Goal: Navigation & Orientation: Find specific page/section

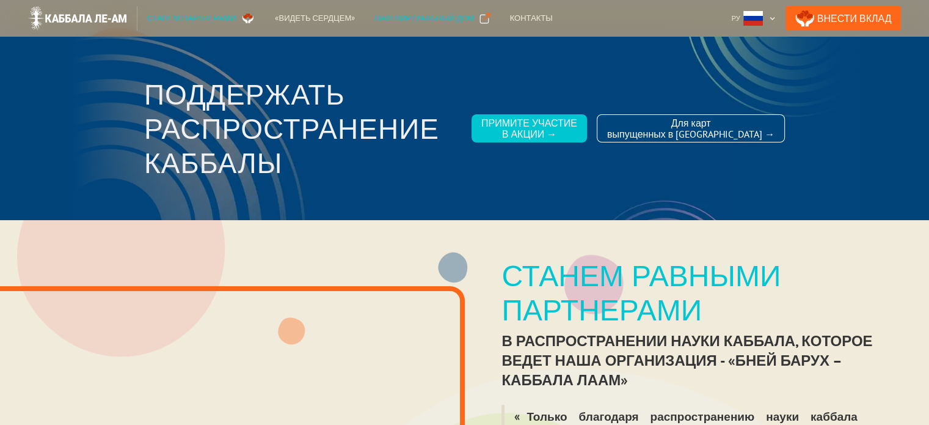
click at [414, 16] on div "Наш виртуальный дом" at bounding box center [424, 18] width 100 height 12
click at [291, 14] on div "«Видеть сердцем»" at bounding box center [315, 18] width 80 height 12
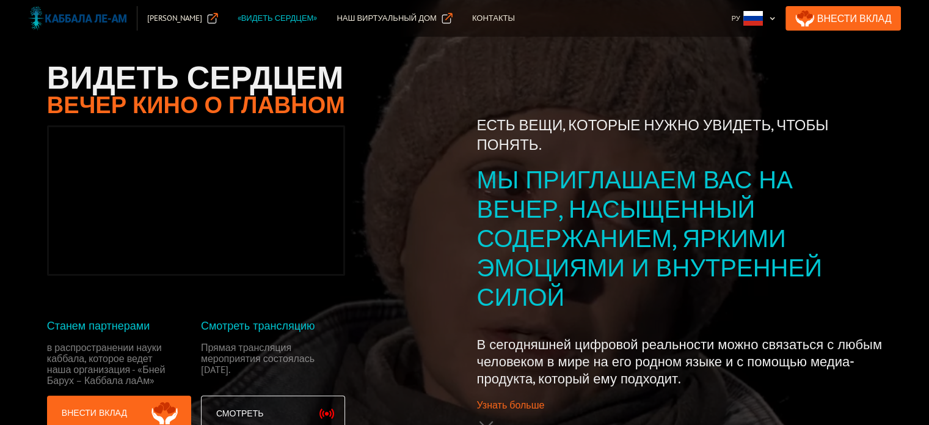
click at [83, 15] on img at bounding box center [77, 18] width 99 height 24
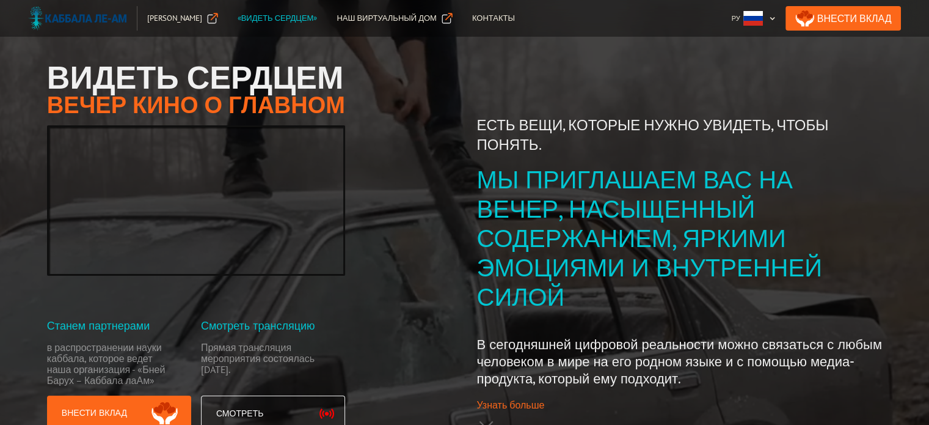
click at [83, 15] on img at bounding box center [77, 18] width 99 height 24
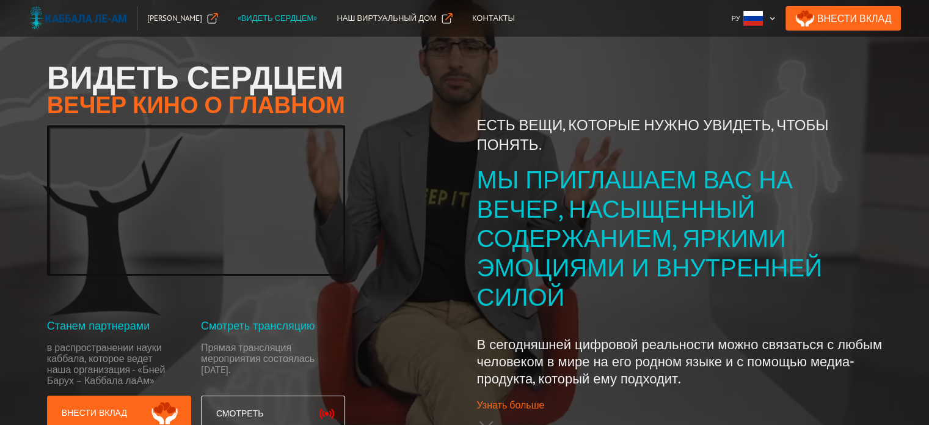
click at [66, 20] on img at bounding box center [77, 18] width 99 height 24
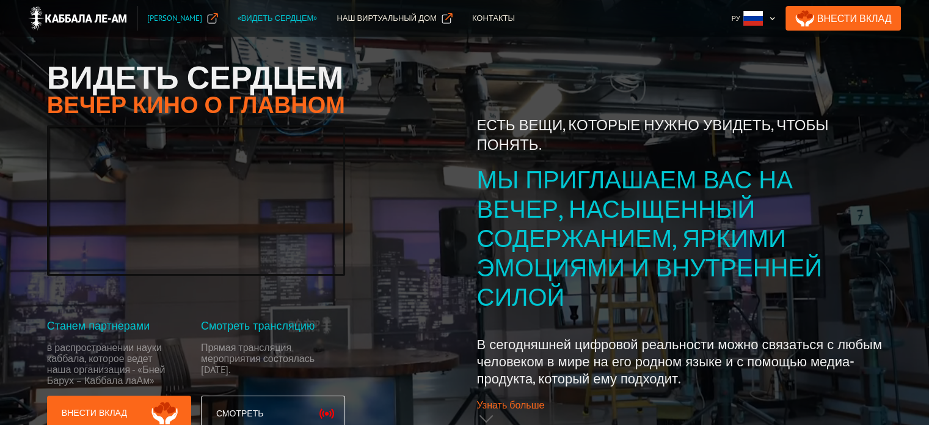
click at [183, 16] on div "[PERSON_NAME]" at bounding box center [174, 18] width 55 height 12
